Goal: Task Accomplishment & Management: Manage account settings

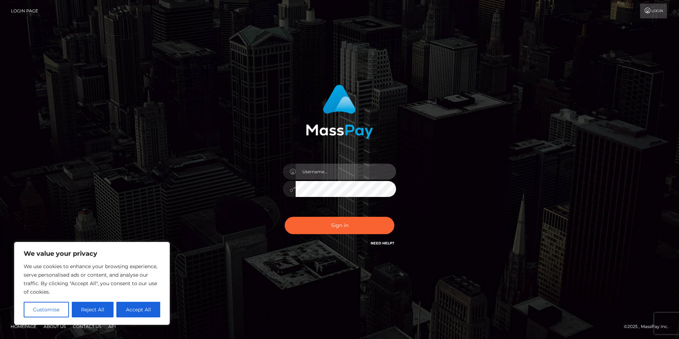
click at [324, 172] on input "text" at bounding box center [346, 171] width 100 height 16
type input "contact8bites@gmail.com"
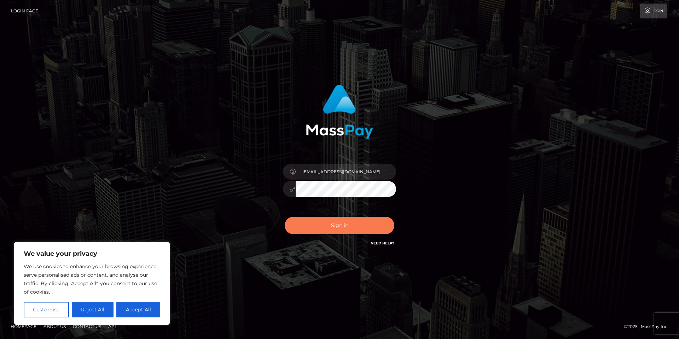
click at [338, 225] on button "Sign in" at bounding box center [340, 225] width 110 height 17
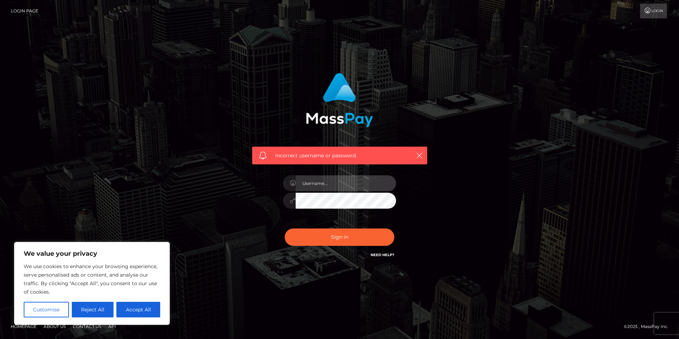
click at [334, 182] on input "text" at bounding box center [346, 183] width 100 height 16
type input "contact8bites@gmail.com"
drag, startPoint x: 355, startPoint y: 181, endPoint x: 295, endPoint y: 182, distance: 59.5
click at [295, 182] on div "contact8bites@gmail.com" at bounding box center [339, 182] width 113 height 14
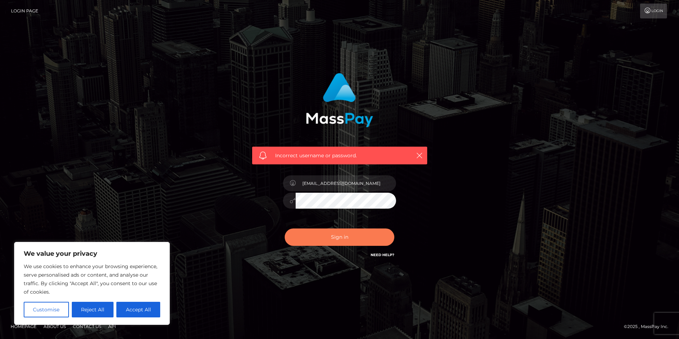
click at [342, 236] on button "Sign in" at bounding box center [340, 236] width 110 height 17
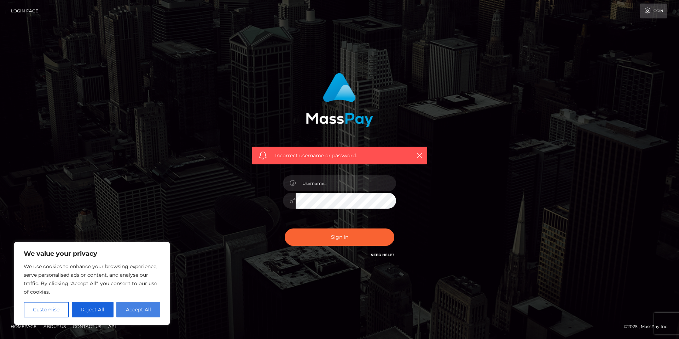
click at [140, 310] on button "Accept All" at bounding box center [138, 309] width 44 height 16
checkbox input "true"
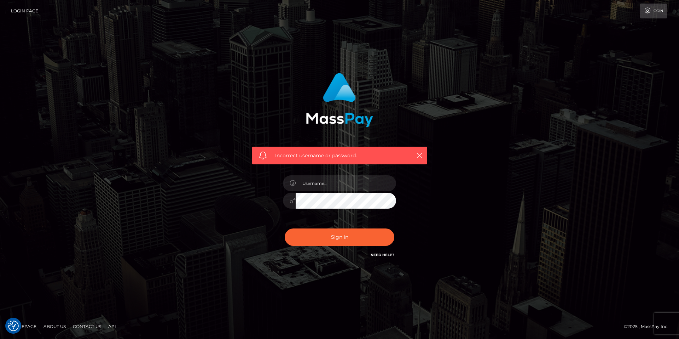
click at [21, 11] on link "Login Page" at bounding box center [24, 11] width 27 height 15
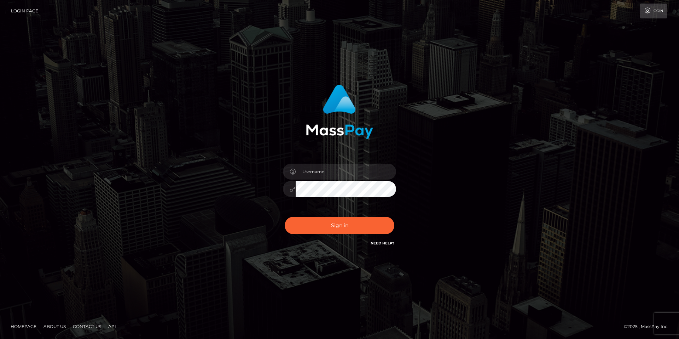
click at [661, 13] on link "Login" at bounding box center [653, 11] width 27 height 15
click at [322, 171] on input "text" at bounding box center [346, 171] width 100 height 16
click at [290, 171] on icon at bounding box center [293, 172] width 6 height 6
click at [306, 172] on input "text" at bounding box center [346, 171] width 100 height 16
type input "8Bites"
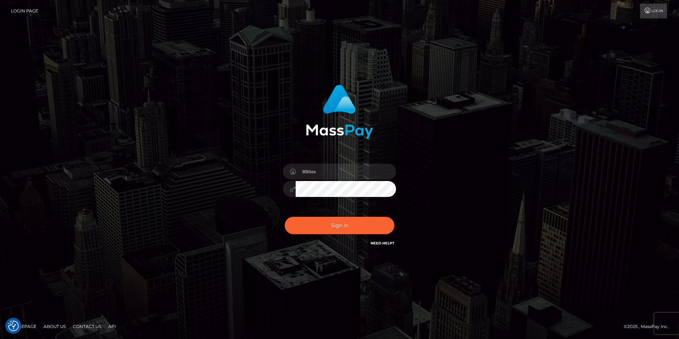
click at [285, 217] on button "Sign in" at bounding box center [340, 225] width 110 height 17
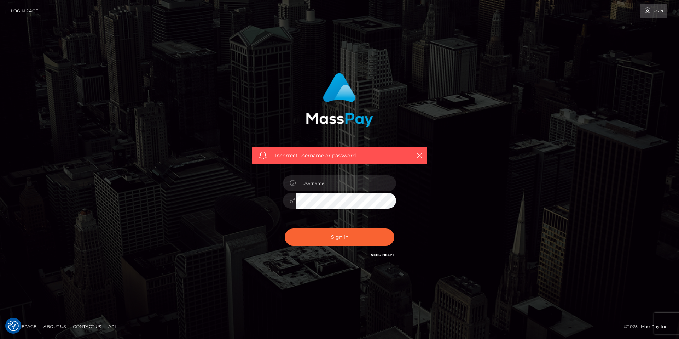
click at [381, 255] on link "Need Help?" at bounding box center [383, 254] width 24 height 5
click at [420, 155] on icon "button" at bounding box center [419, 155] width 7 height 7
click at [421, 157] on icon "button" at bounding box center [419, 155] width 7 height 7
click at [421, 155] on icon "button" at bounding box center [419, 155] width 7 height 7
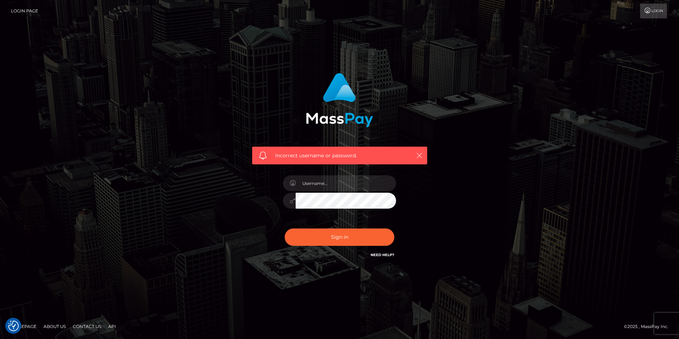
click at [421, 155] on icon "button" at bounding box center [419, 155] width 7 height 7
click at [377, 256] on link "Need Help?" at bounding box center [383, 254] width 24 height 5
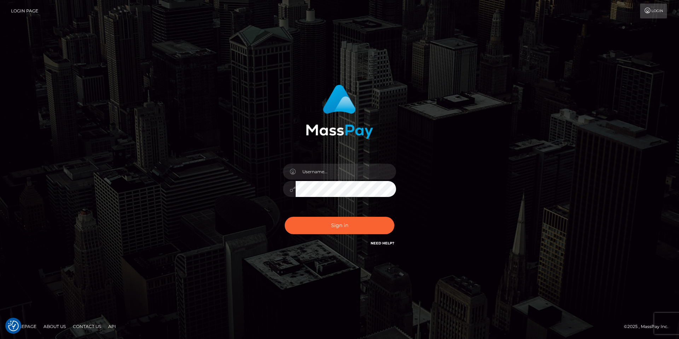
click at [376, 244] on link "Need Help?" at bounding box center [383, 243] width 24 height 5
